Goal: Task Accomplishment & Management: Manage account settings

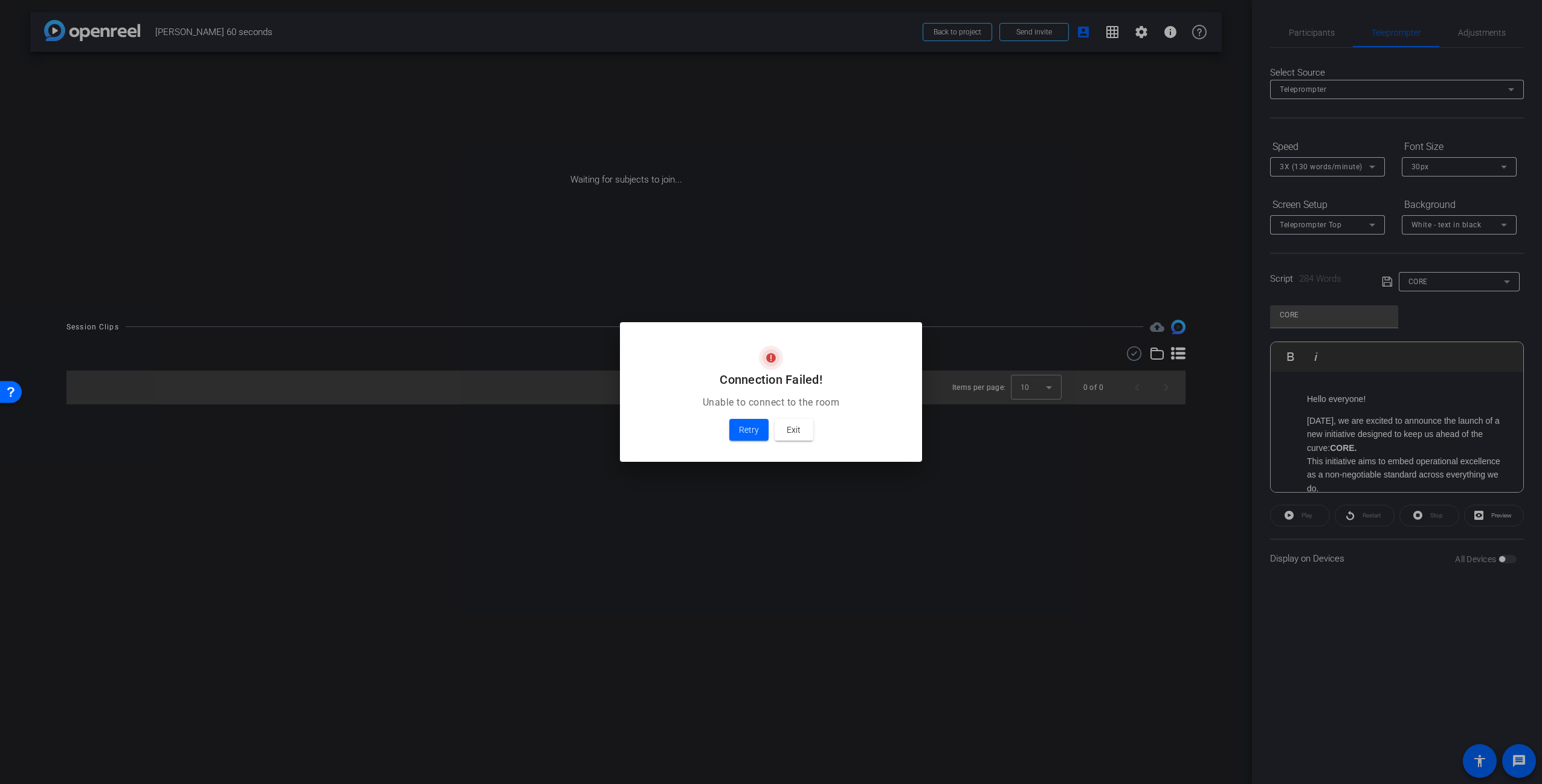
click at [952, 216] on div at bounding box center [771, 392] width 1542 height 784
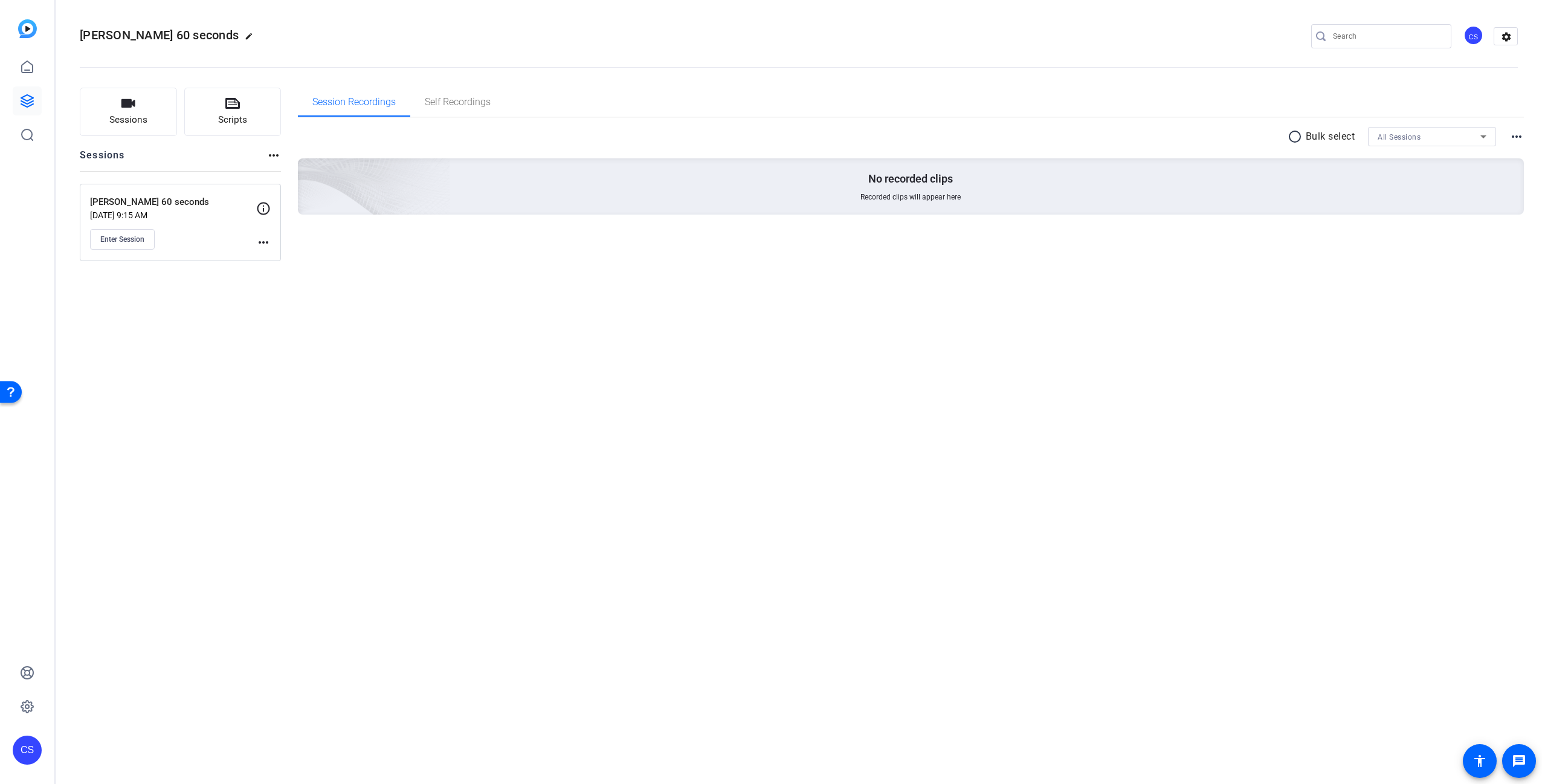
click at [467, 366] on div "Saugata 60 seconds edit CS settings Sessions Scripts Sessions more_horiz Saugat…" at bounding box center [799, 392] width 1486 height 784
drag, startPoint x: 449, startPoint y: 369, endPoint x: 444, endPoint y: 390, distance: 21.6
click at [449, 368] on div "Saugata 60 seconds edit CS settings Sessions Scripts Sessions more_horiz Saugat…" at bounding box center [799, 392] width 1486 height 784
click at [343, 428] on div "Saugata 60 seconds edit CS settings Sessions Scripts Sessions more_horiz Saugat…" at bounding box center [799, 392] width 1486 height 784
click at [256, 532] on div "Saugata 60 seconds edit CS settings Sessions Scripts Sessions more_horiz Saugat…" at bounding box center [799, 392] width 1486 height 784
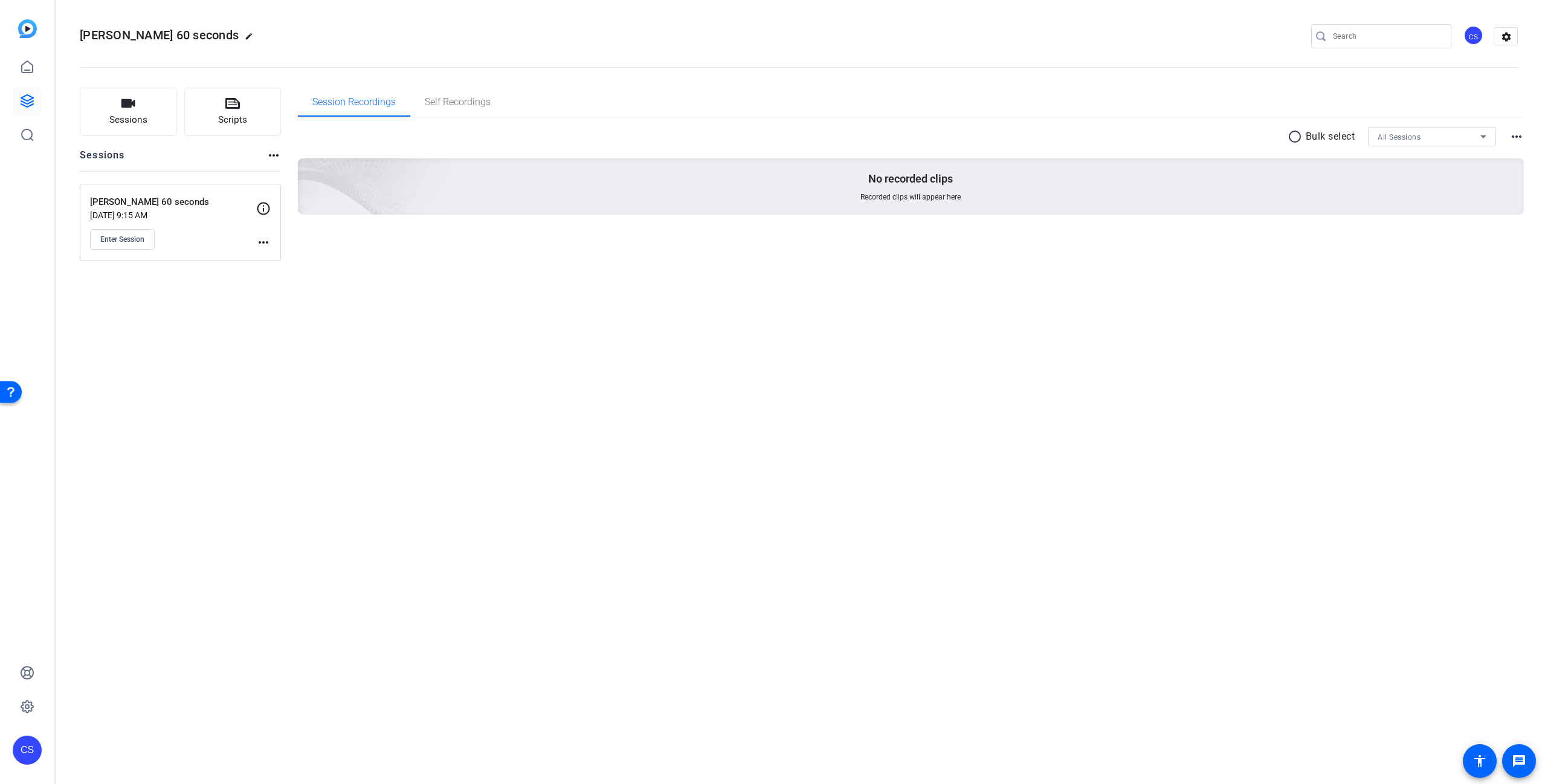
drag, startPoint x: 308, startPoint y: 452, endPoint x: 313, endPoint y: 418, distance: 34.4
click at [308, 452] on div "Saugata 60 seconds edit CS settings Sessions Scripts Sessions more_horiz Saugat…" at bounding box center [799, 392] width 1486 height 784
click at [134, 109] on icon "button" at bounding box center [128, 104] width 15 height 15
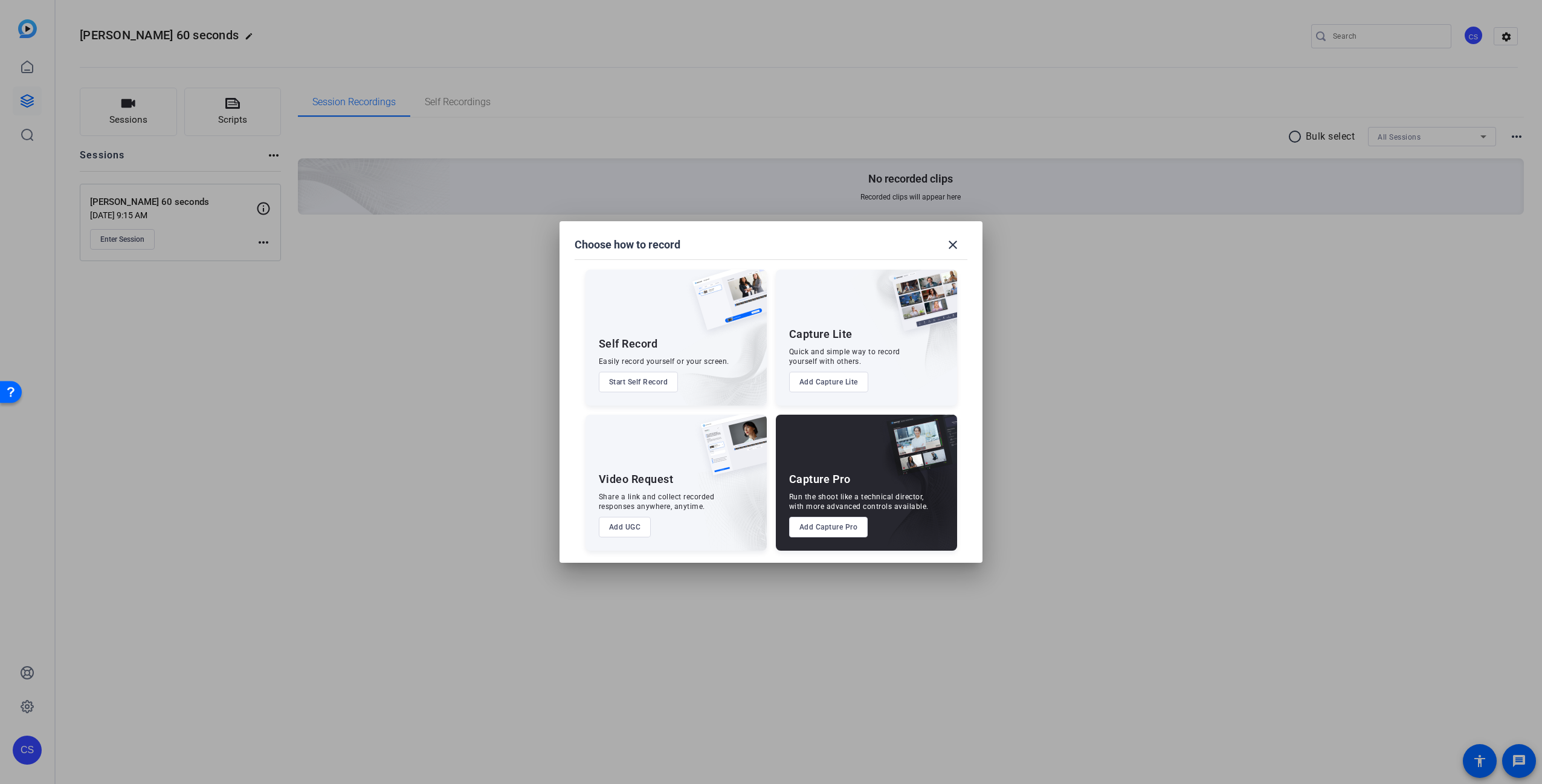
click at [626, 519] on button "Add UGC" at bounding box center [625, 527] width 52 height 20
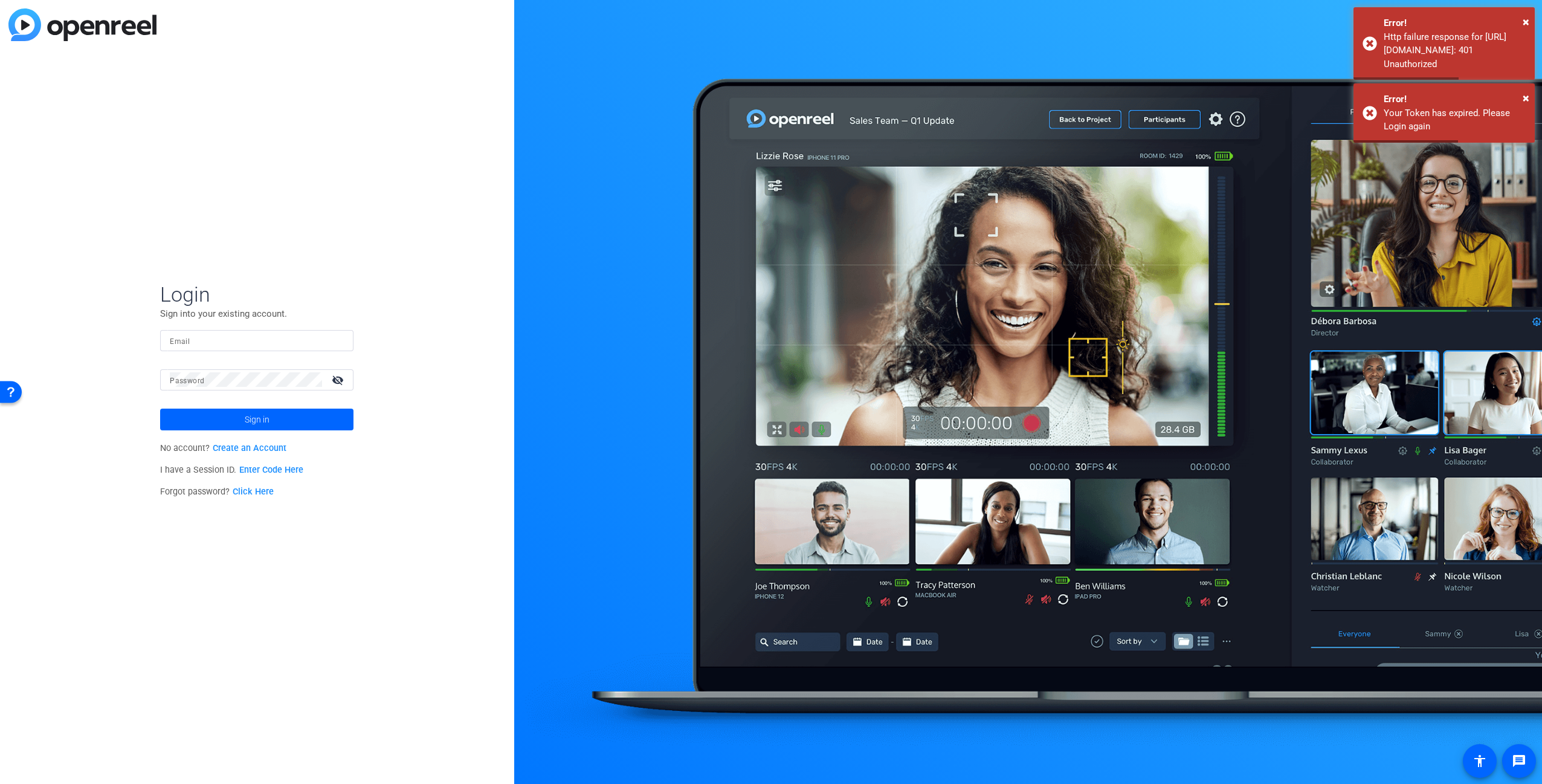
click at [269, 341] on input "Email" at bounding box center [256, 341] width 174 height 15
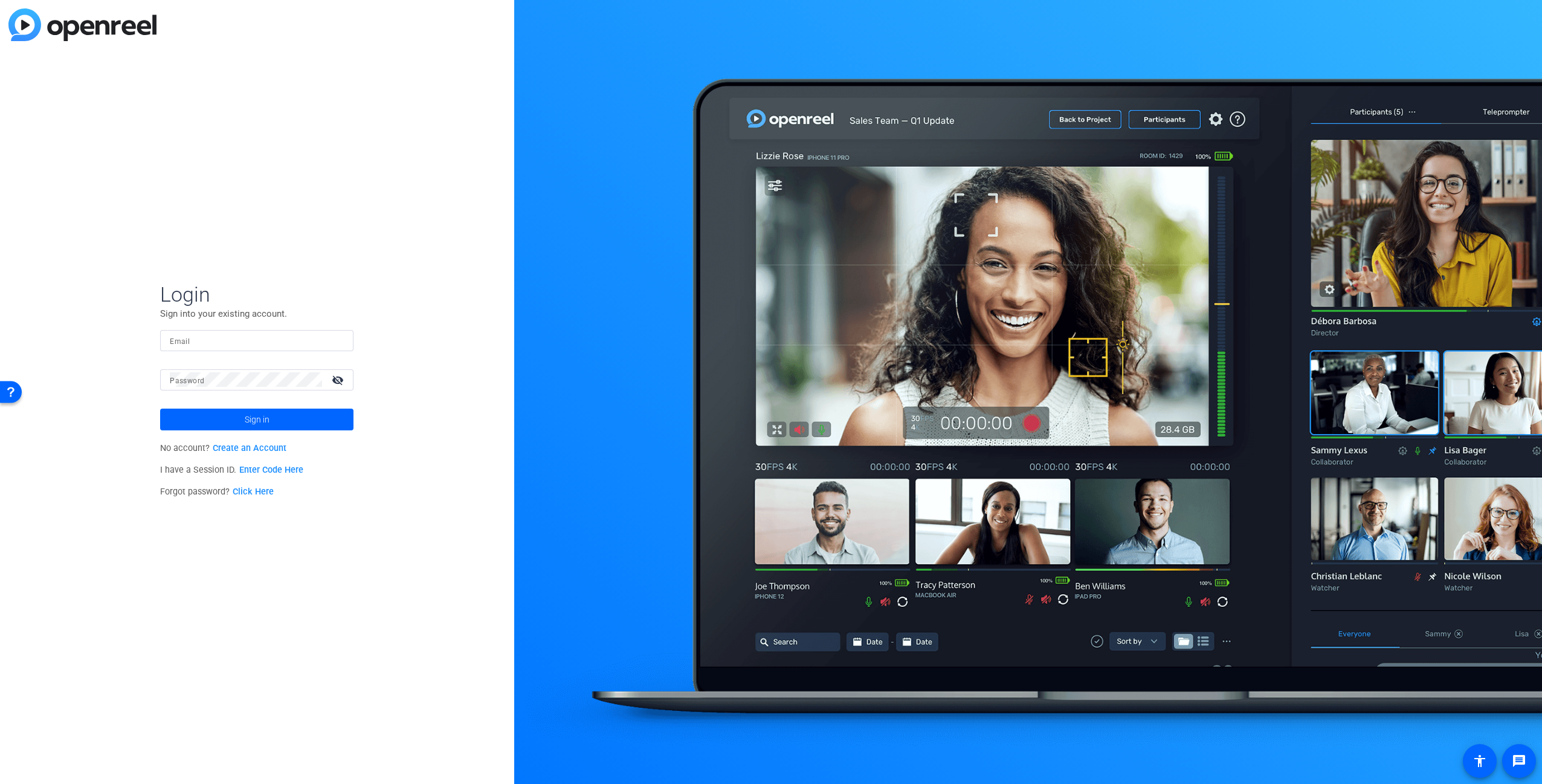
click at [279, 338] on input "Email" at bounding box center [256, 341] width 174 height 15
click at [274, 346] on input "Email" at bounding box center [256, 341] width 174 height 15
type input "[PERSON_NAME][DOMAIN_NAME][EMAIL_ADDRESS][PERSON_NAME][DOMAIN_NAME]"
click at [160, 408] on button "Sign in" at bounding box center [256, 419] width 194 height 22
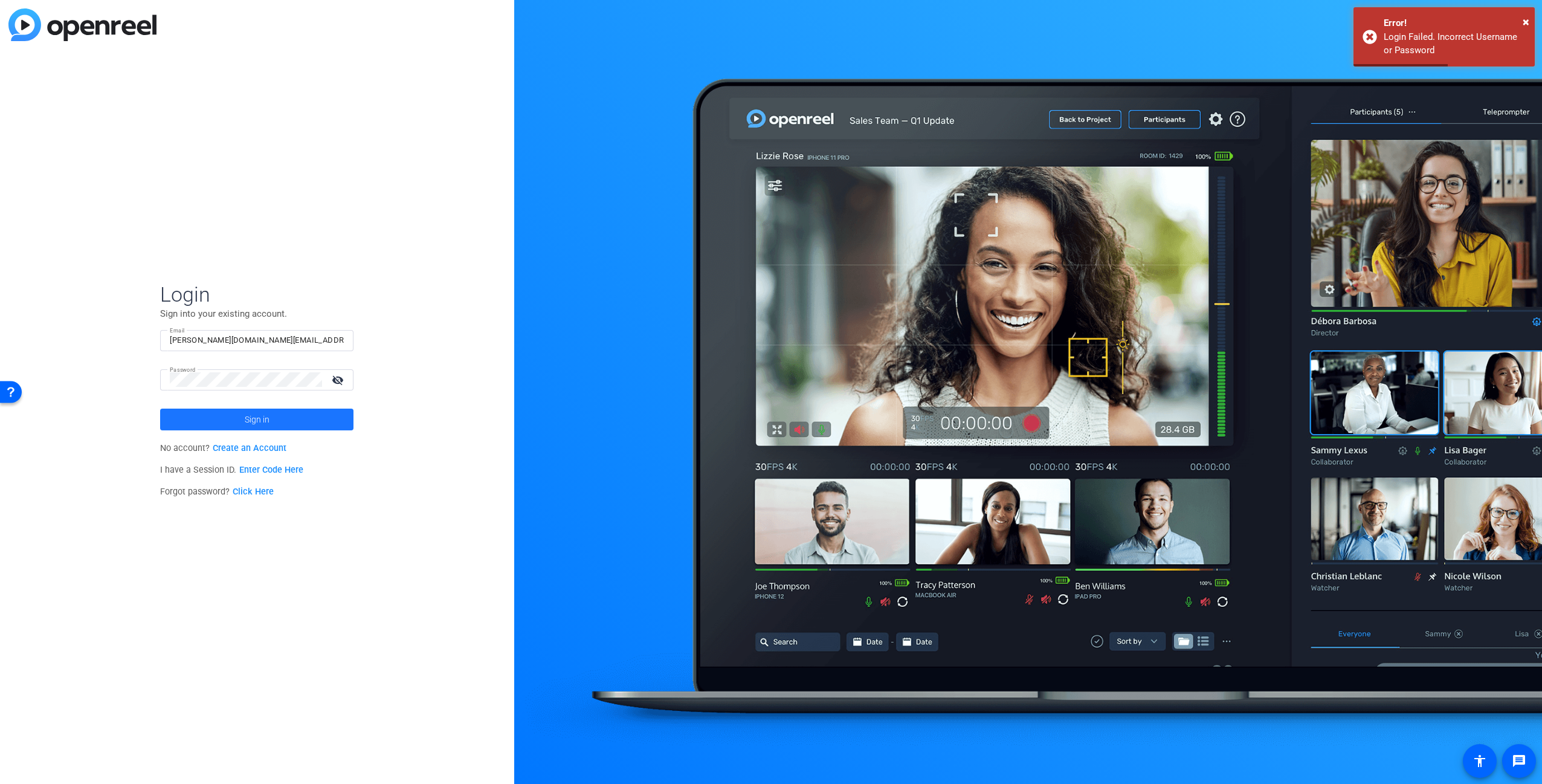
click at [286, 416] on span at bounding box center [256, 420] width 194 height 29
drag, startPoint x: 440, startPoint y: 273, endPoint x: 440, endPoint y: 260, distance: 13.0
click at [441, 271] on div "Login Sign into your existing account. Email [PERSON_NAME][DOMAIN_NAME][EMAIL_A…" at bounding box center [257, 392] width 515 height 784
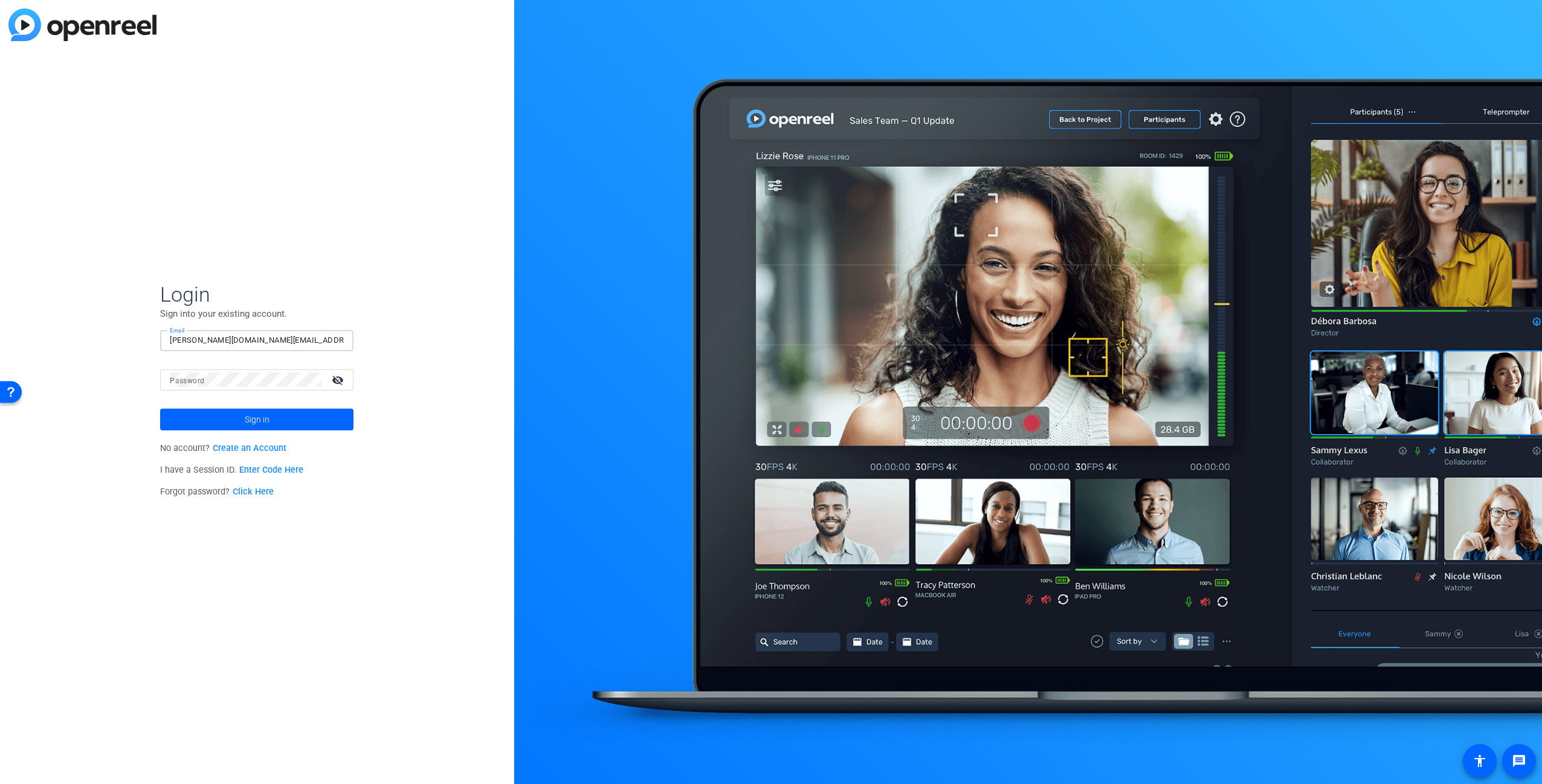
type input "[PERSON_NAME][DOMAIN_NAME][EMAIL_ADDRESS][PERSON_NAME][DOMAIN_NAME]"
click at [160, 408] on button "Sign in" at bounding box center [256, 419] width 194 height 22
click at [336, 382] on mat-icon "visibility_off" at bounding box center [339, 379] width 29 height 17
click at [160, 408] on button "Sign in" at bounding box center [256, 419] width 194 height 22
click at [305, 420] on span at bounding box center [256, 420] width 194 height 29
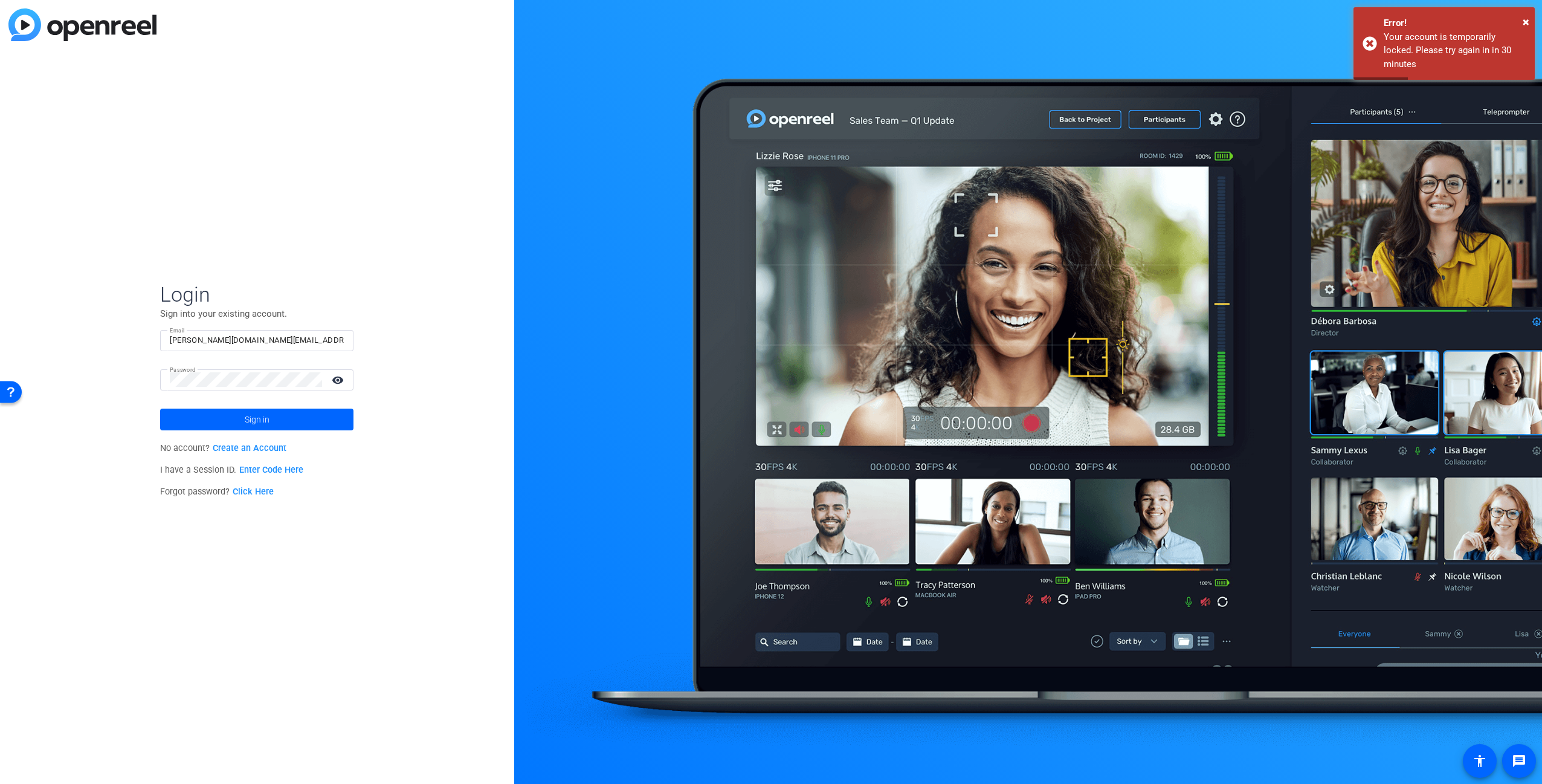
drag, startPoint x: 1205, startPoint y: 51, endPoint x: 1224, endPoint y: 50, distance: 19.0
click at [1208, 51] on div at bounding box center [1028, 392] width 1028 height 784
click at [1528, 21] on span "×" at bounding box center [1526, 22] width 7 height 15
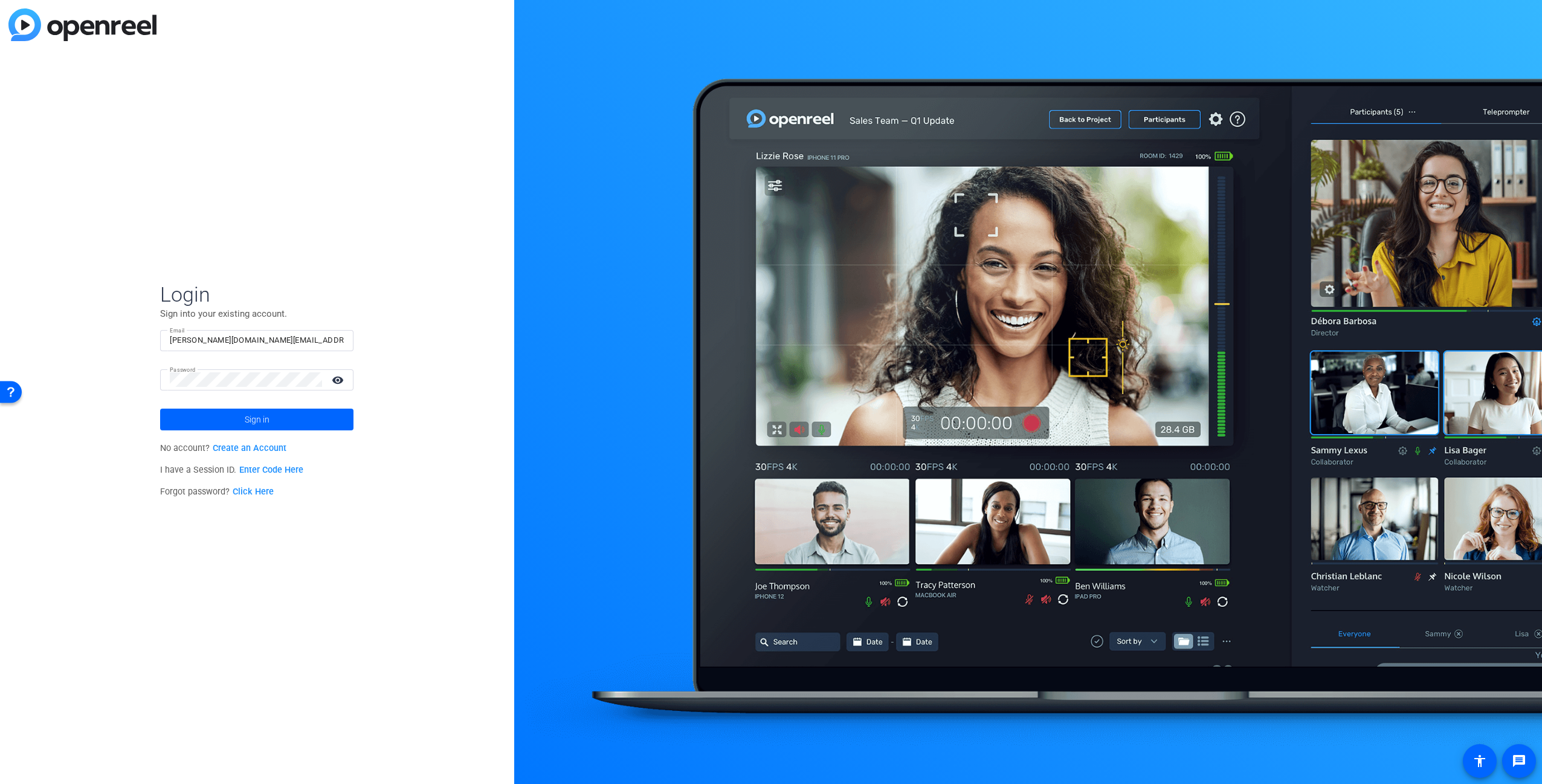
click at [651, 159] on div at bounding box center [1028, 392] width 1028 height 784
drag, startPoint x: 426, startPoint y: 488, endPoint x: 417, endPoint y: 489, distance: 9.1
click at [426, 488] on div "Login Sign into your existing account. Email carl.schmidt@spglobal.com Password…" at bounding box center [257, 392] width 515 height 784
click at [301, 545] on div "Login Sign into your existing account. Email carl.schmidt@spglobal.com Password…" at bounding box center [257, 392] width 515 height 784
click at [350, 164] on div "Login Sign into your existing account. Email Password visibility_off Sign in No…" at bounding box center [257, 392] width 515 height 784
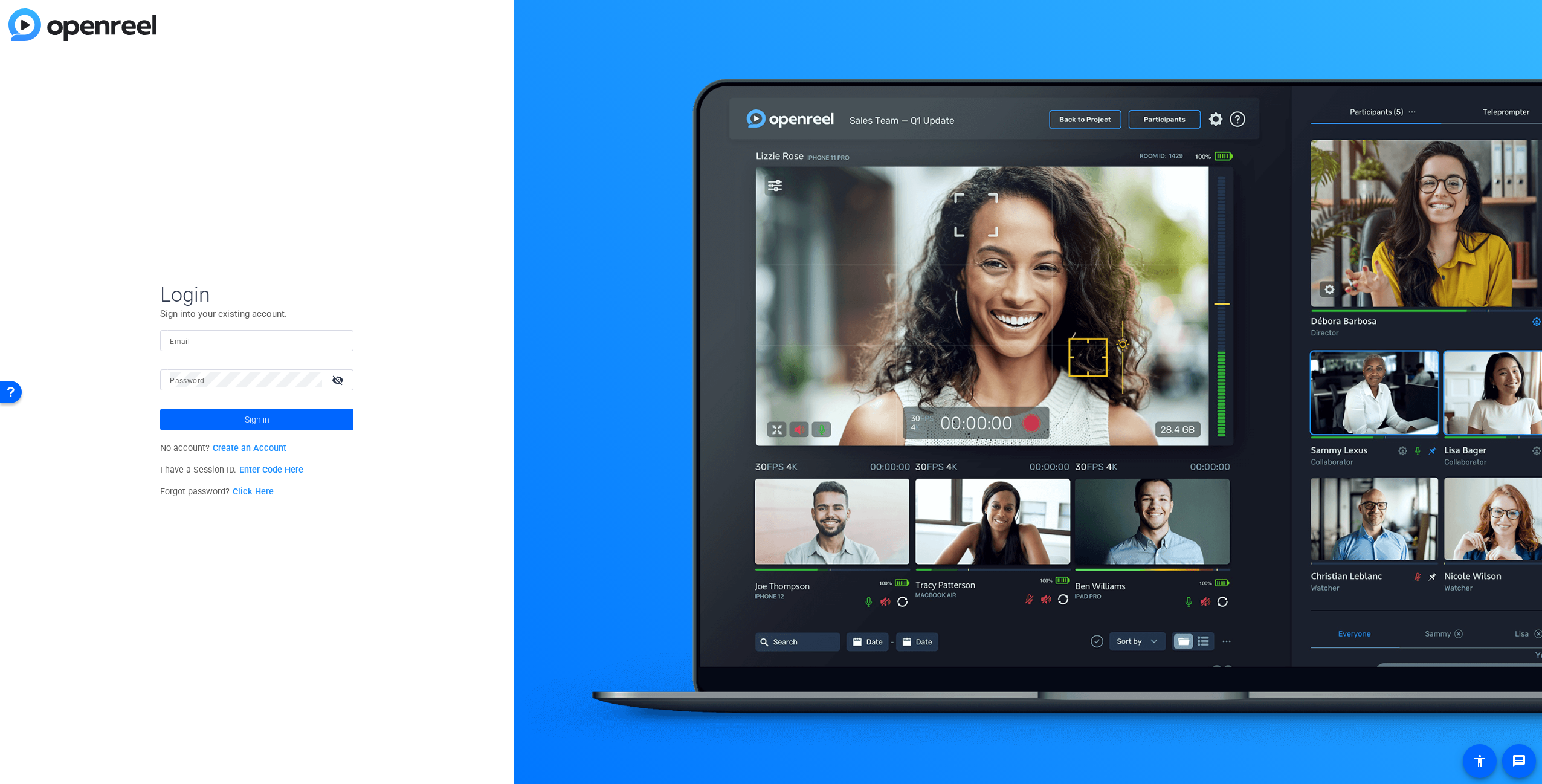
drag, startPoint x: 350, startPoint y: 160, endPoint x: 361, endPoint y: 156, distance: 11.7
click at [350, 160] on div "Login Sign into your existing account. Email Password visibility_off Sign in No…" at bounding box center [257, 392] width 515 height 784
click at [391, 210] on div "Login Sign into your existing account. Email Password visibility_off Sign in No…" at bounding box center [257, 392] width 515 height 784
click at [333, 208] on div "Login Sign into your existing account. Email Password visibility_off Sign in No…" at bounding box center [257, 392] width 515 height 784
click at [250, 189] on div "Login Sign into your existing account. Email Password visibility_off Sign in No…" at bounding box center [257, 392] width 515 height 784
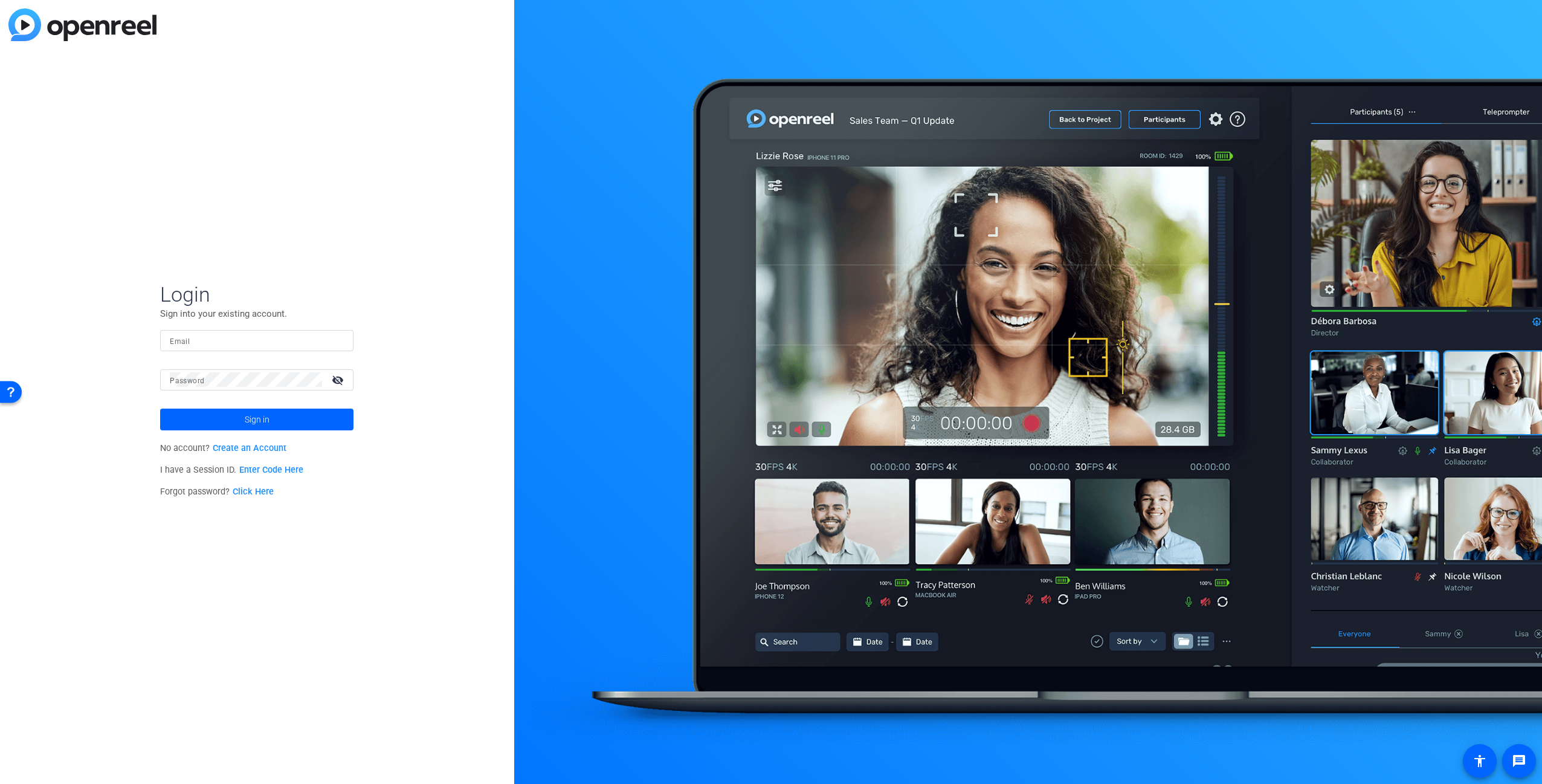
click at [252, 185] on div "Login Sign into your existing account. Email Password visibility_off Sign in No…" at bounding box center [257, 392] width 515 height 784
click at [316, 192] on div "Login Sign into your existing account. Email Password visibility_off Sign in No…" at bounding box center [257, 392] width 515 height 784
click at [367, 127] on div "Login Sign into your existing account. Email Password visibility_off Sign in No…" at bounding box center [257, 392] width 515 height 784
click at [269, 345] on input "Email" at bounding box center [256, 341] width 174 height 15
click at [261, 341] on input "Email" at bounding box center [256, 341] width 174 height 15
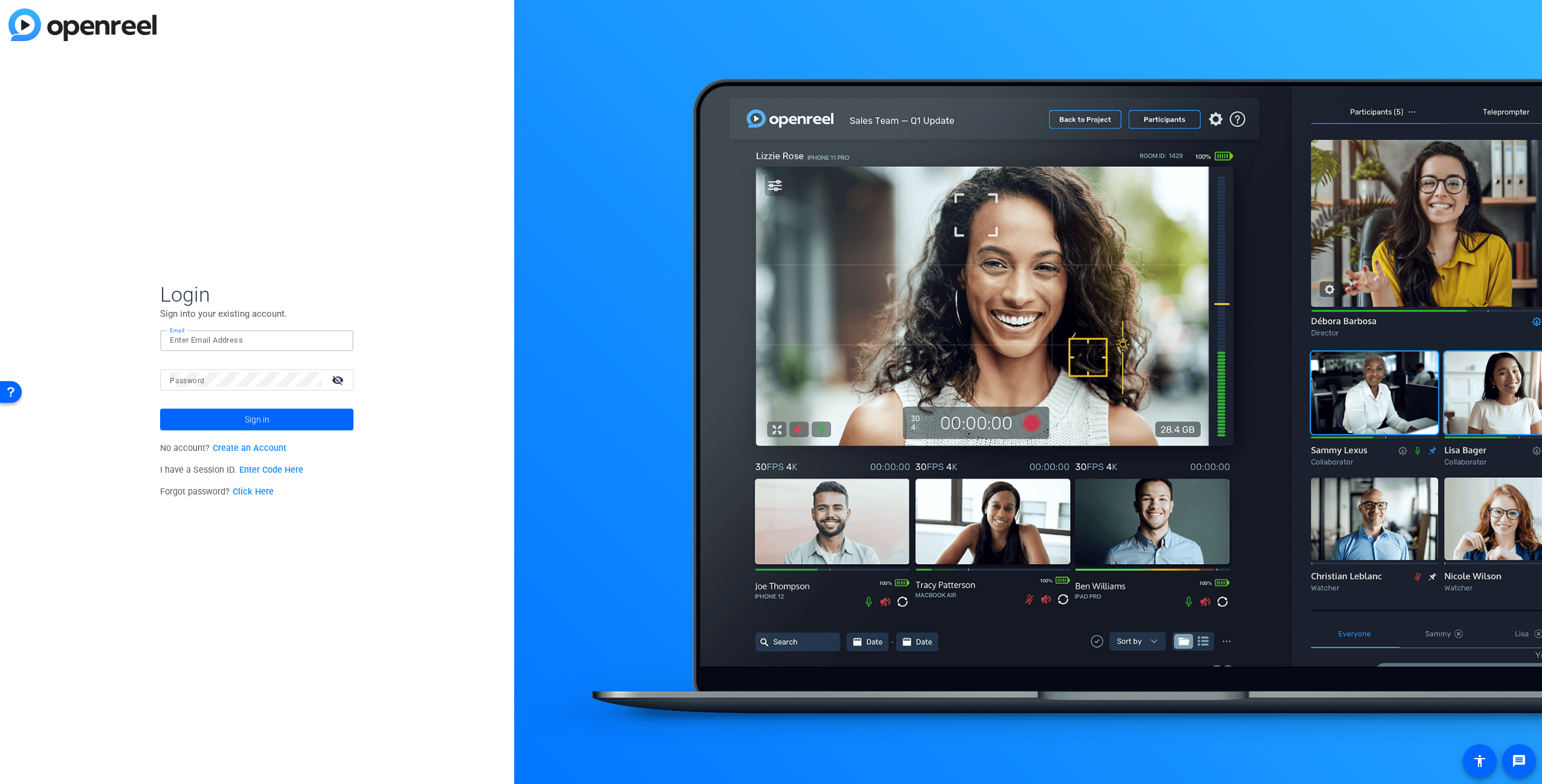
drag, startPoint x: 225, startPoint y: 197, endPoint x: 225, endPoint y: 189, distance: 8.0
click at [226, 194] on div "Login Sign into your existing account. Email Password visibility_off Sign in No…" at bounding box center [257, 392] width 515 height 784
click at [386, 265] on div "Login Sign into your existing account. Email Password visibility_off Sign in No…" at bounding box center [257, 392] width 515 height 784
type input "[PERSON_NAME][DOMAIN_NAME][EMAIL_ADDRESS][PERSON_NAME][DOMAIN_NAME]"
click at [251, 386] on body "Accessibility Screen-Reader Guide, Feedback, and Issue Reporting | New window L…" at bounding box center [771, 392] width 1542 height 784
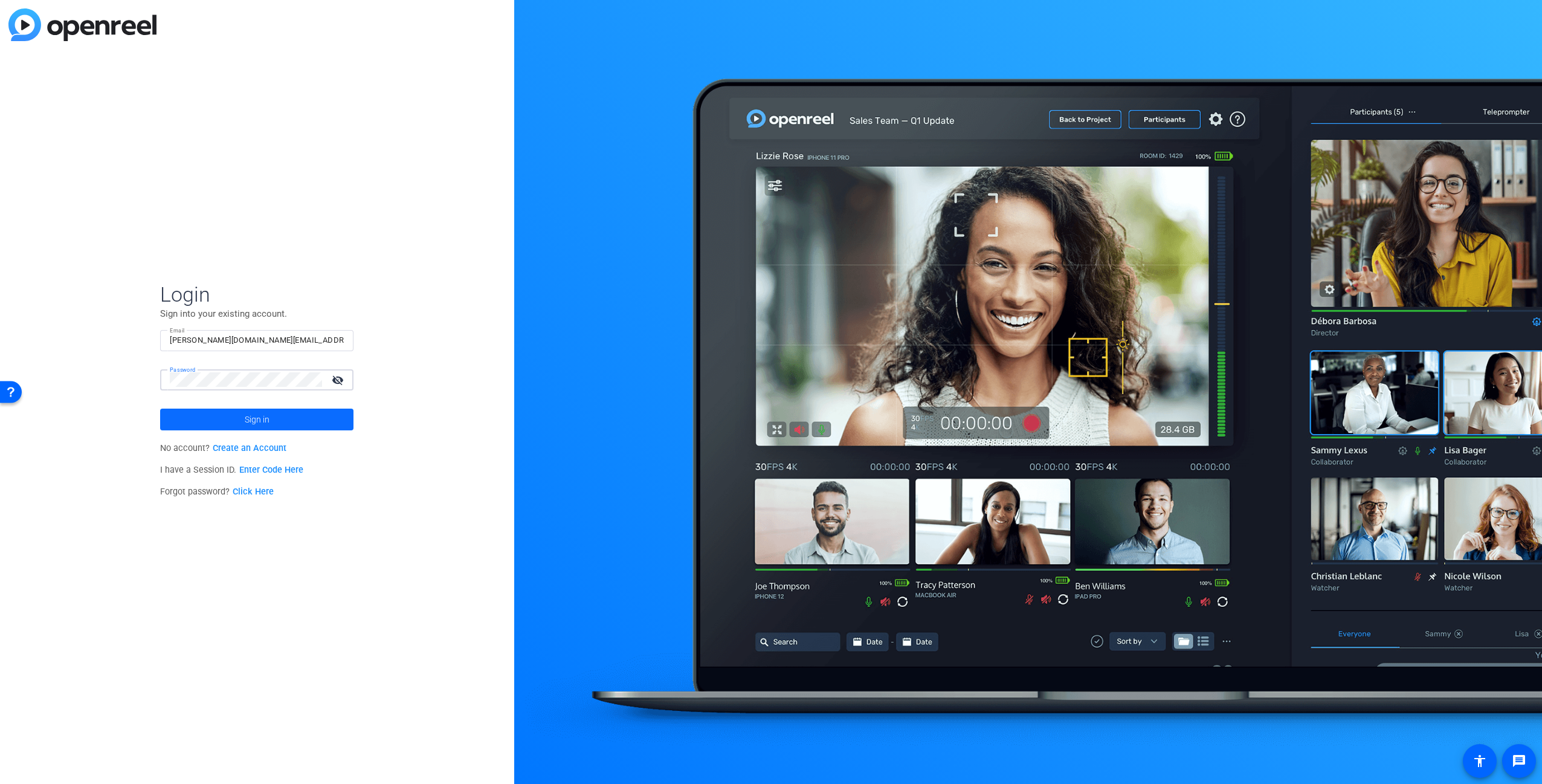
click at [264, 421] on span "Sign in" at bounding box center [257, 419] width 25 height 30
click at [364, 491] on div "Login Sign into your existing account. Email [PERSON_NAME][DOMAIN_NAME][EMAIL_A…" at bounding box center [257, 392] width 515 height 784
click at [252, 489] on link "Click Here" at bounding box center [253, 492] width 41 height 11
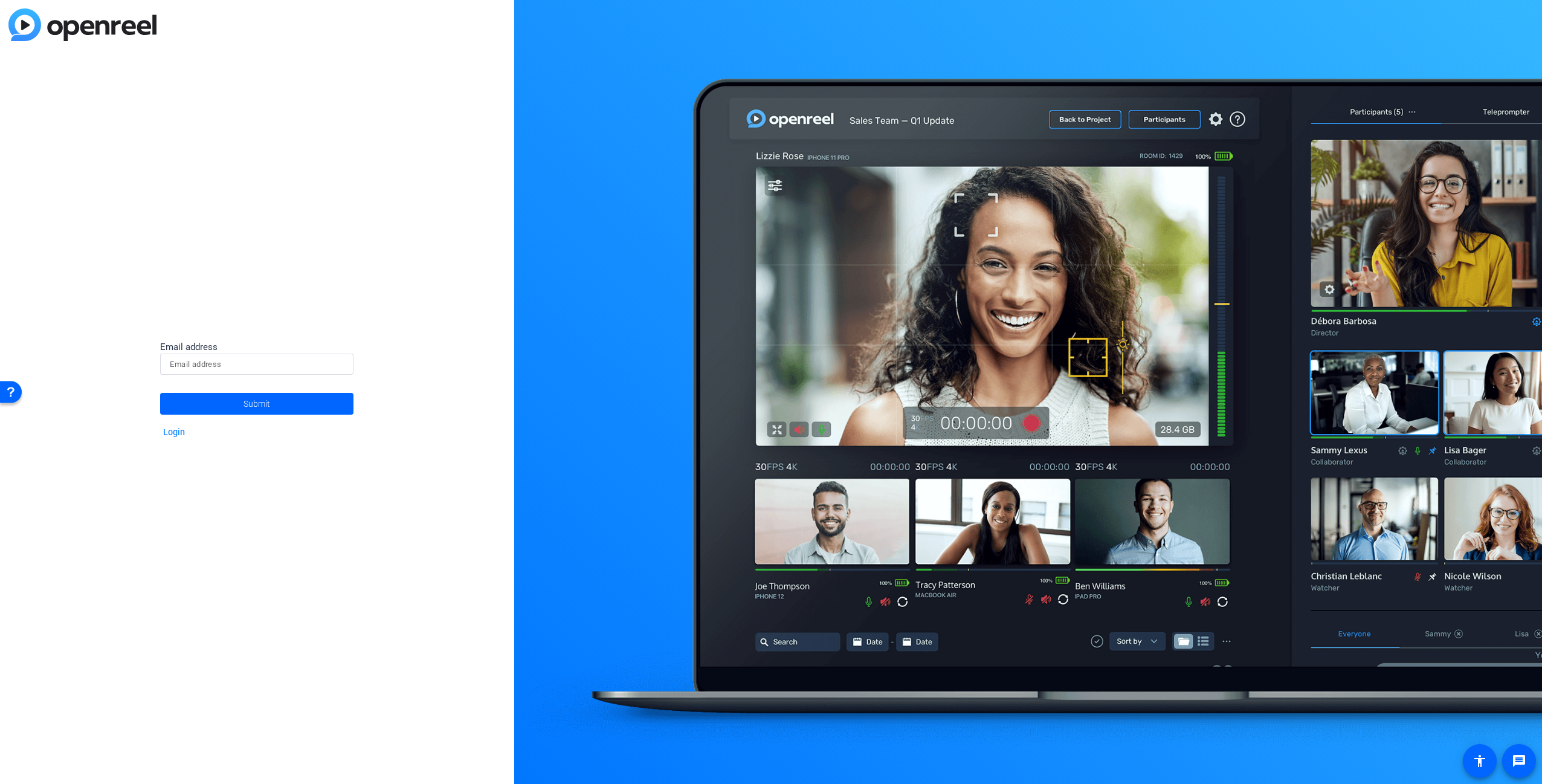
click at [230, 359] on input at bounding box center [256, 364] width 174 height 15
paste input "[PERSON_NAME][DOMAIN_NAME][EMAIL_ADDRESS][PERSON_NAME][DOMAIN_NAME]"
type input "[PERSON_NAME][DOMAIN_NAME][EMAIL_ADDRESS][PERSON_NAME][DOMAIN_NAME]"
click at [297, 405] on span at bounding box center [256, 404] width 194 height 29
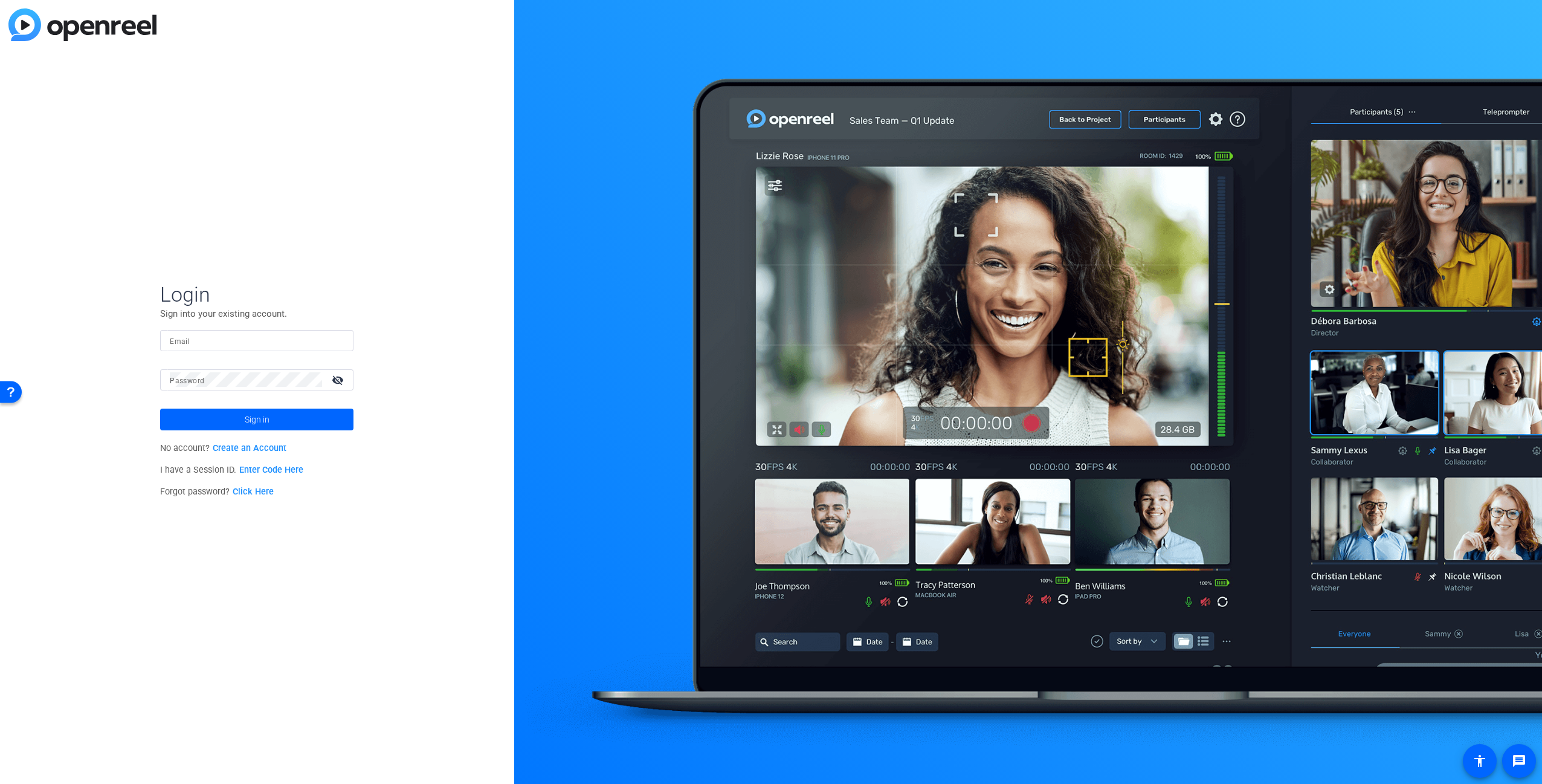
click at [296, 189] on div "Login Sign into your existing account. Email Password visibility_off Sign in No…" at bounding box center [257, 392] width 515 height 784
